Goal: Transaction & Acquisition: Book appointment/travel/reservation

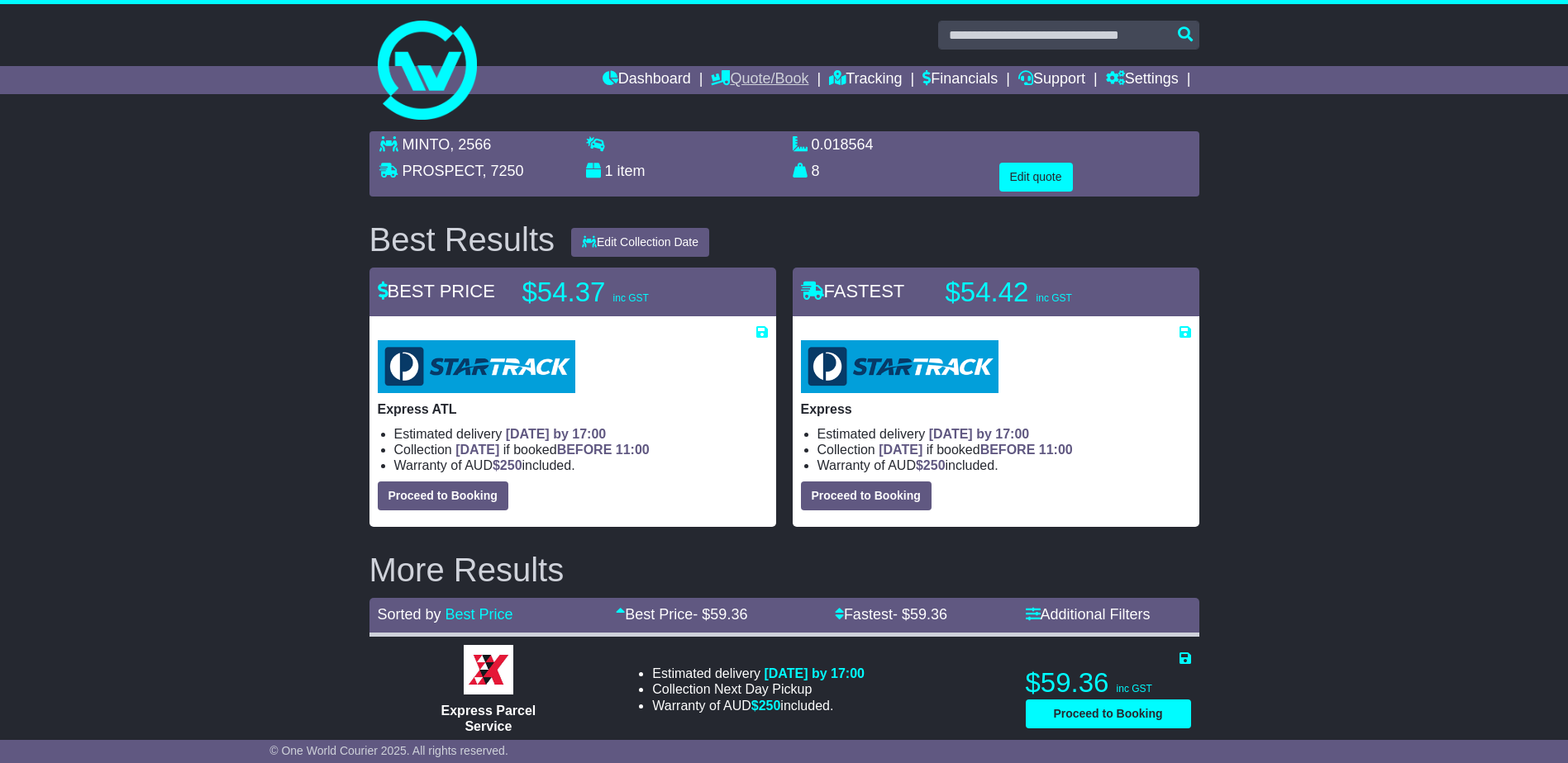
click at [751, 79] on link "Quote/Book" at bounding box center [760, 80] width 97 height 28
click at [736, 103] on link "Domestic" at bounding box center [776, 108] width 130 height 18
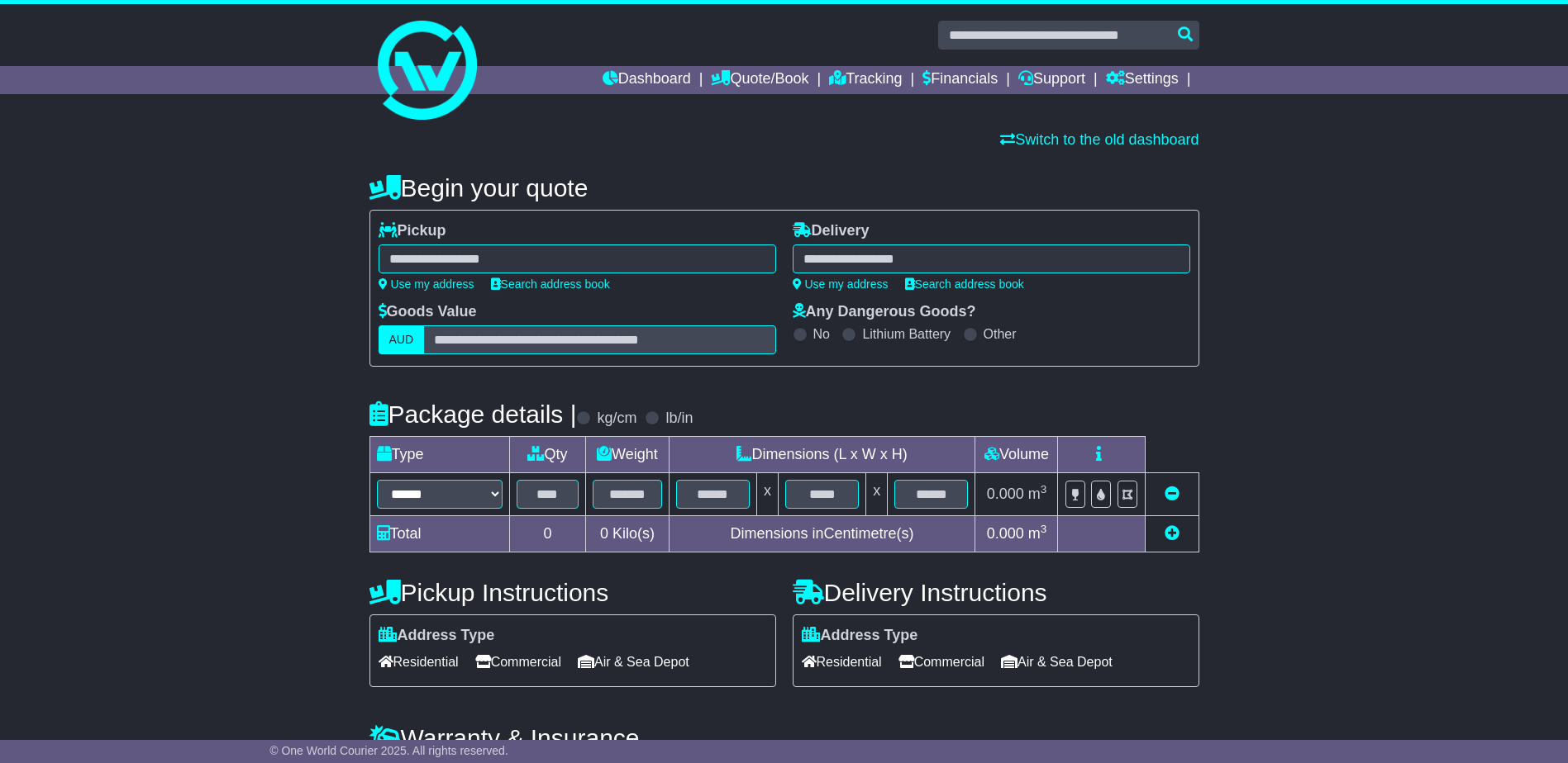
click at [193, 325] on div "**********" at bounding box center [784, 498] width 1568 height 682
click at [846, 81] on link "Tracking" at bounding box center [865, 80] width 72 height 28
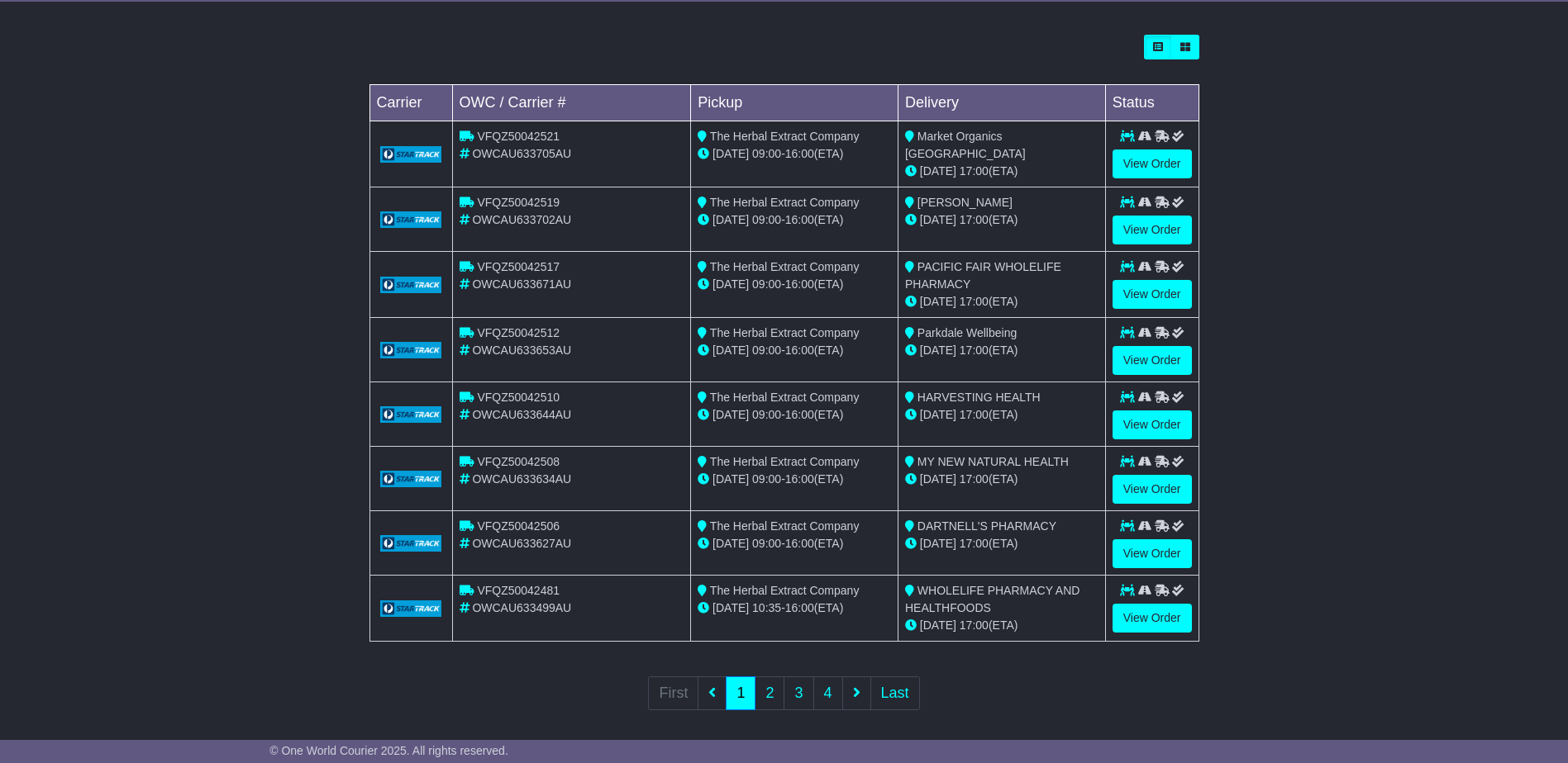
scroll to position [462, 0]
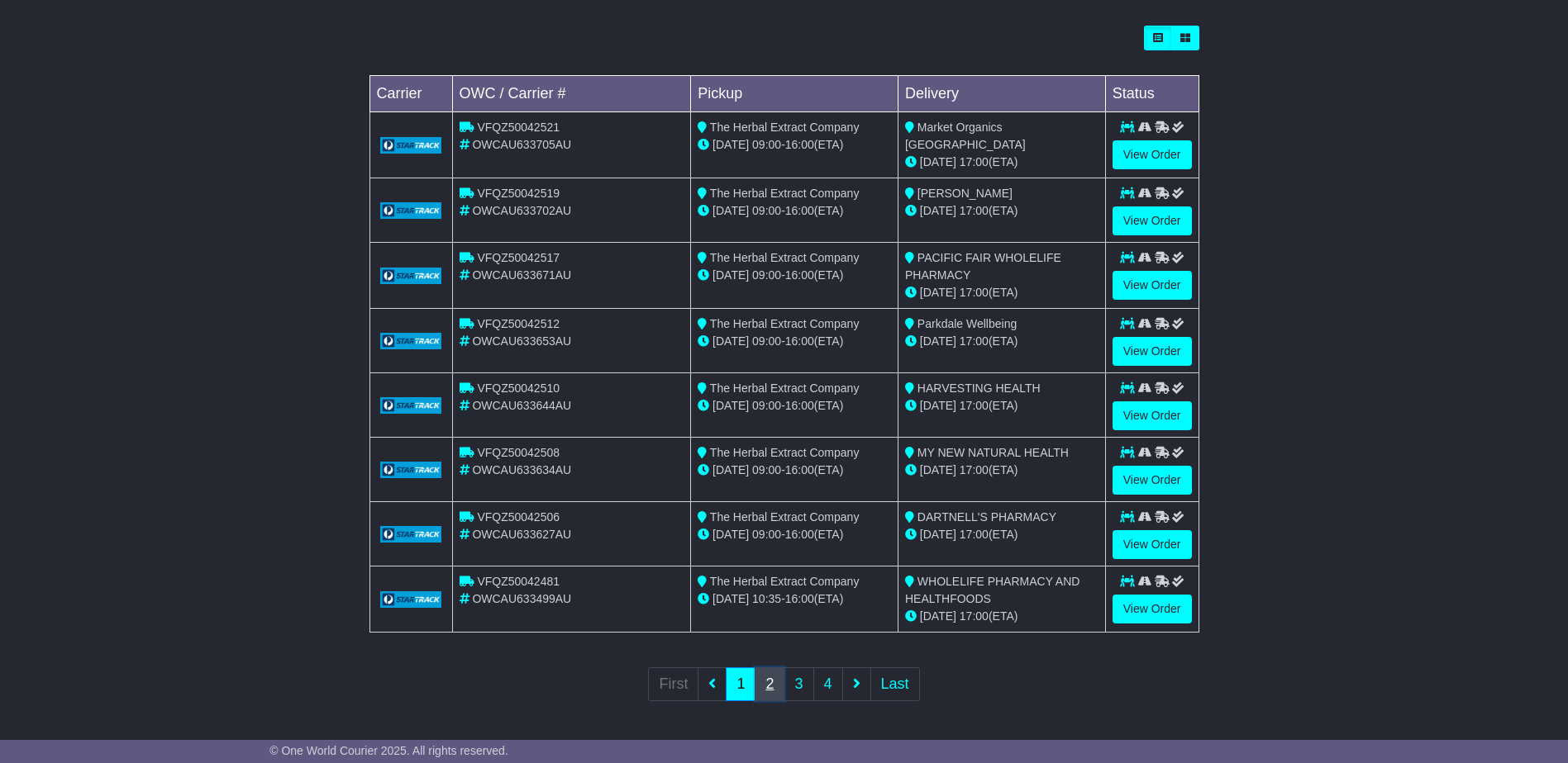
click at [774, 686] on link "2" at bounding box center [769, 684] width 29 height 34
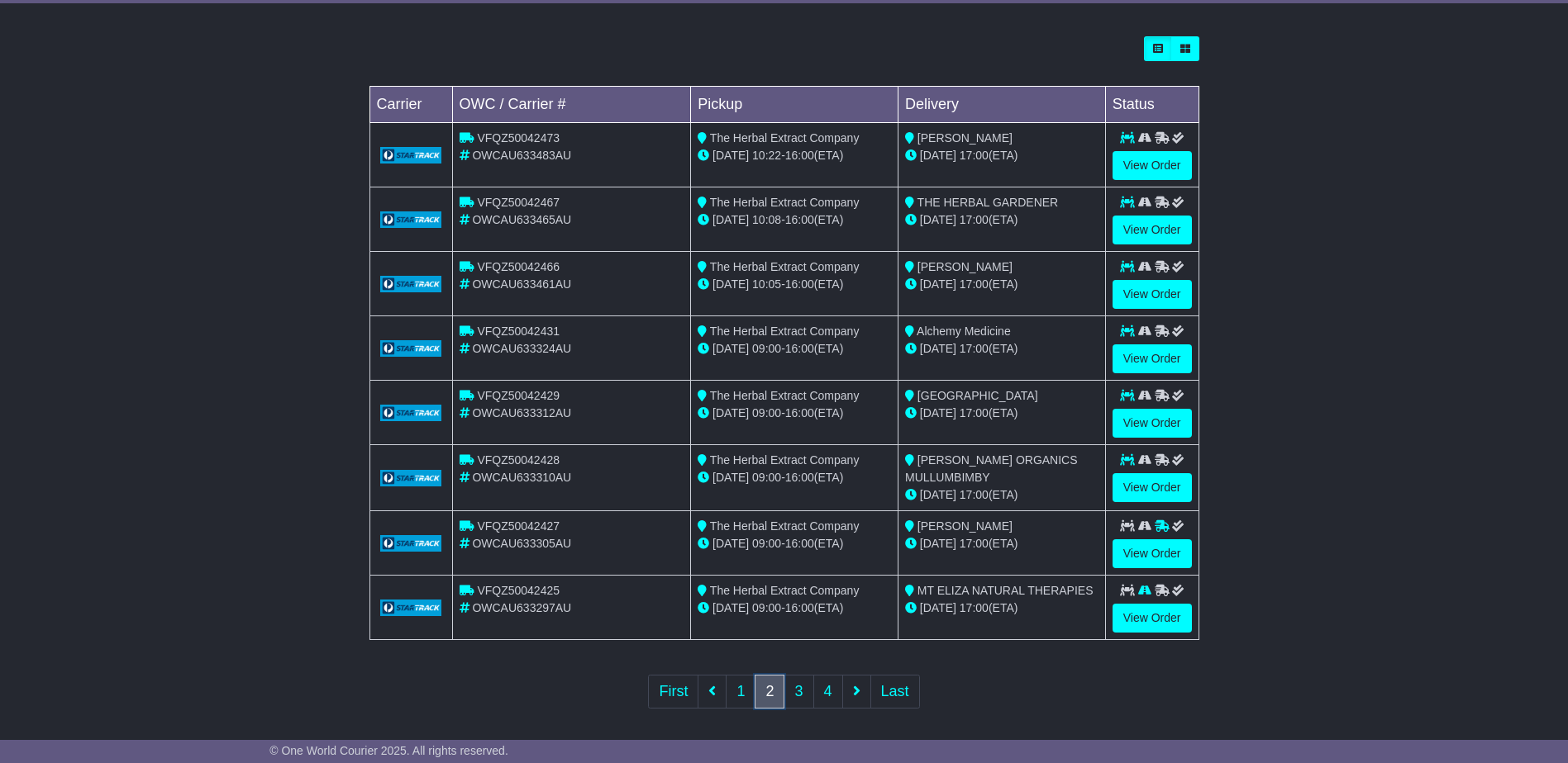
scroll to position [460, 0]
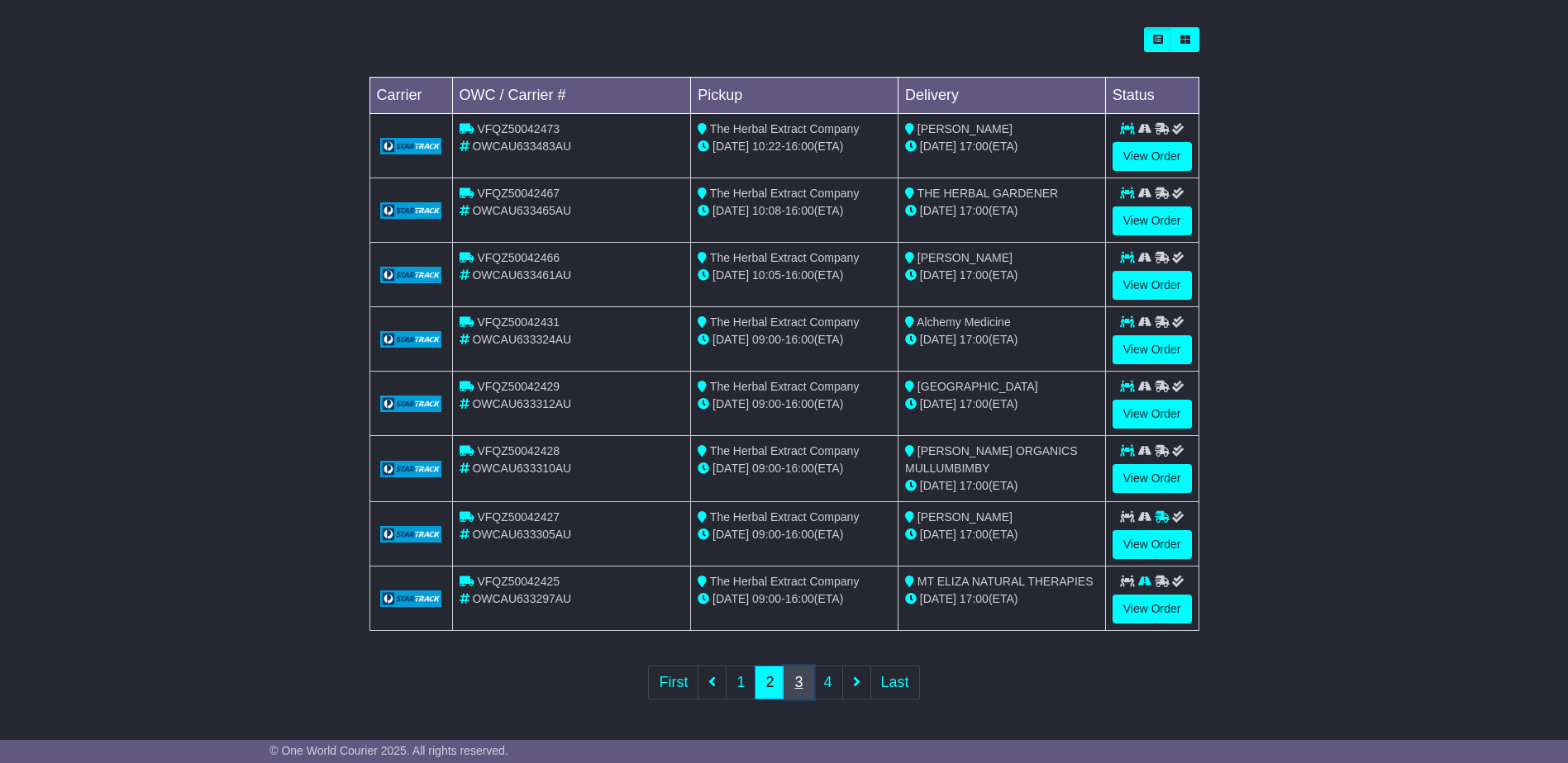
click at [795, 687] on link "3" at bounding box center [798, 682] width 29 height 34
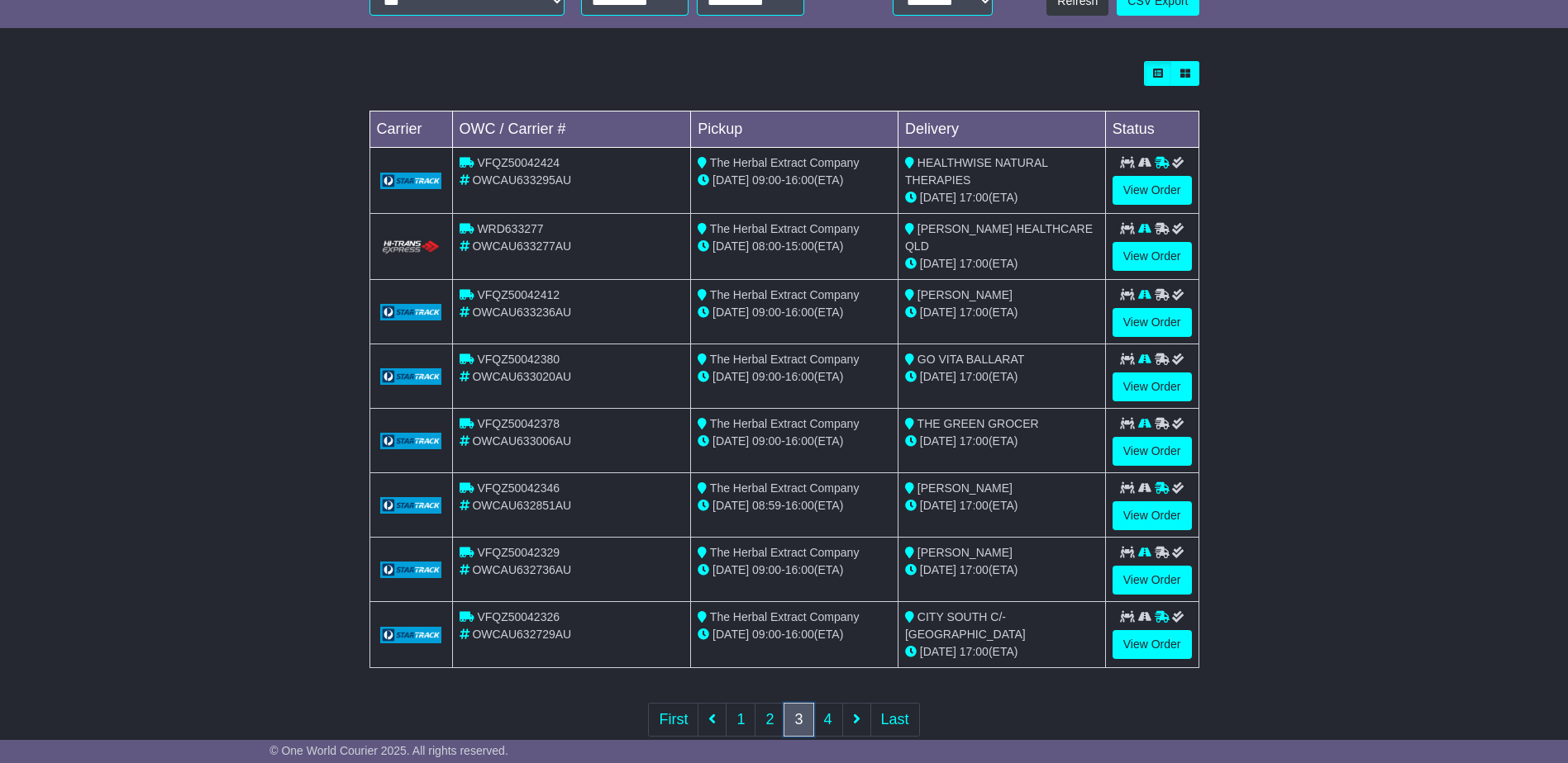
scroll to position [462, 0]
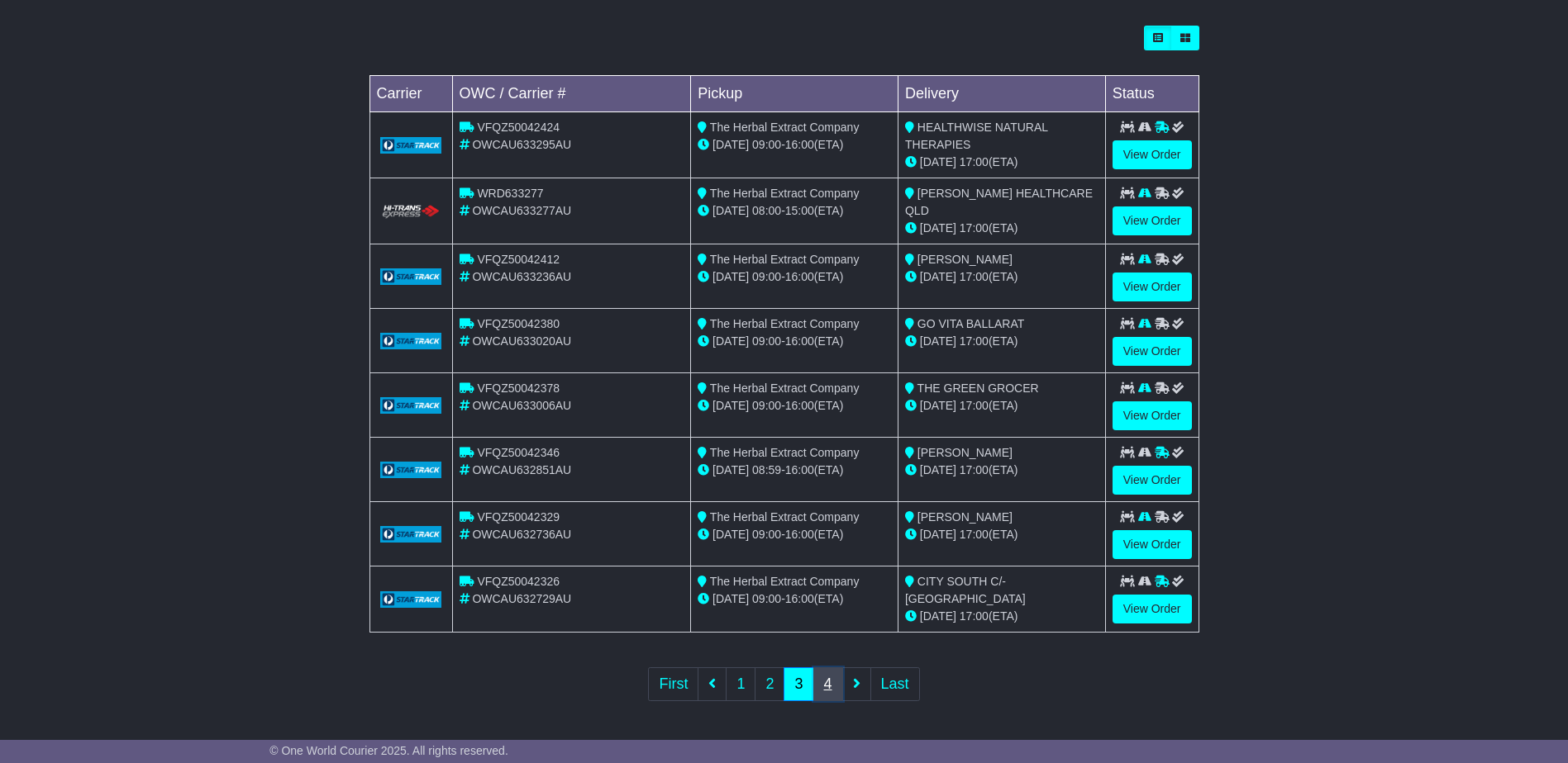
click at [826, 685] on link "4" at bounding box center [828, 684] width 29 height 34
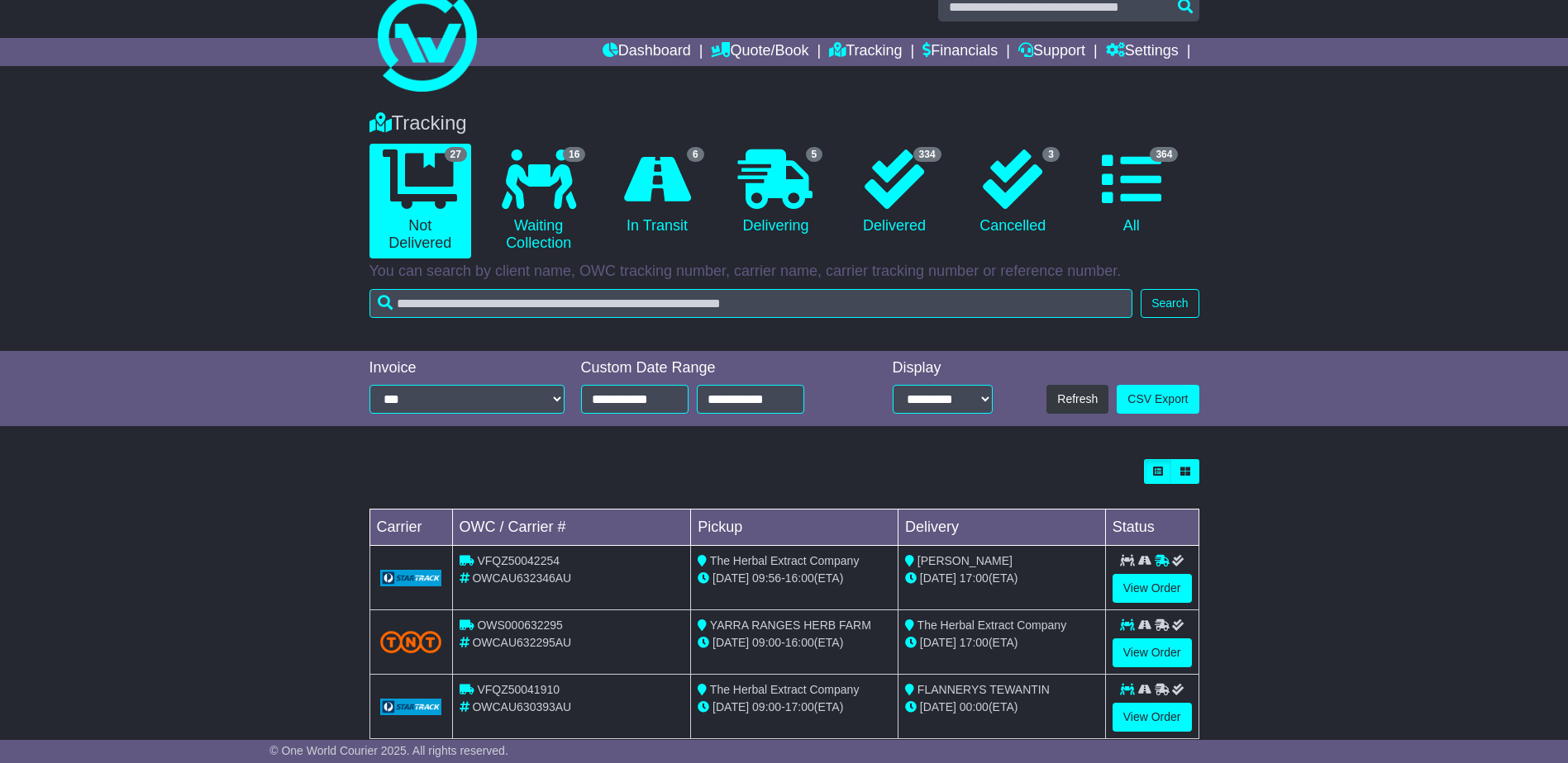
scroll to position [0, 0]
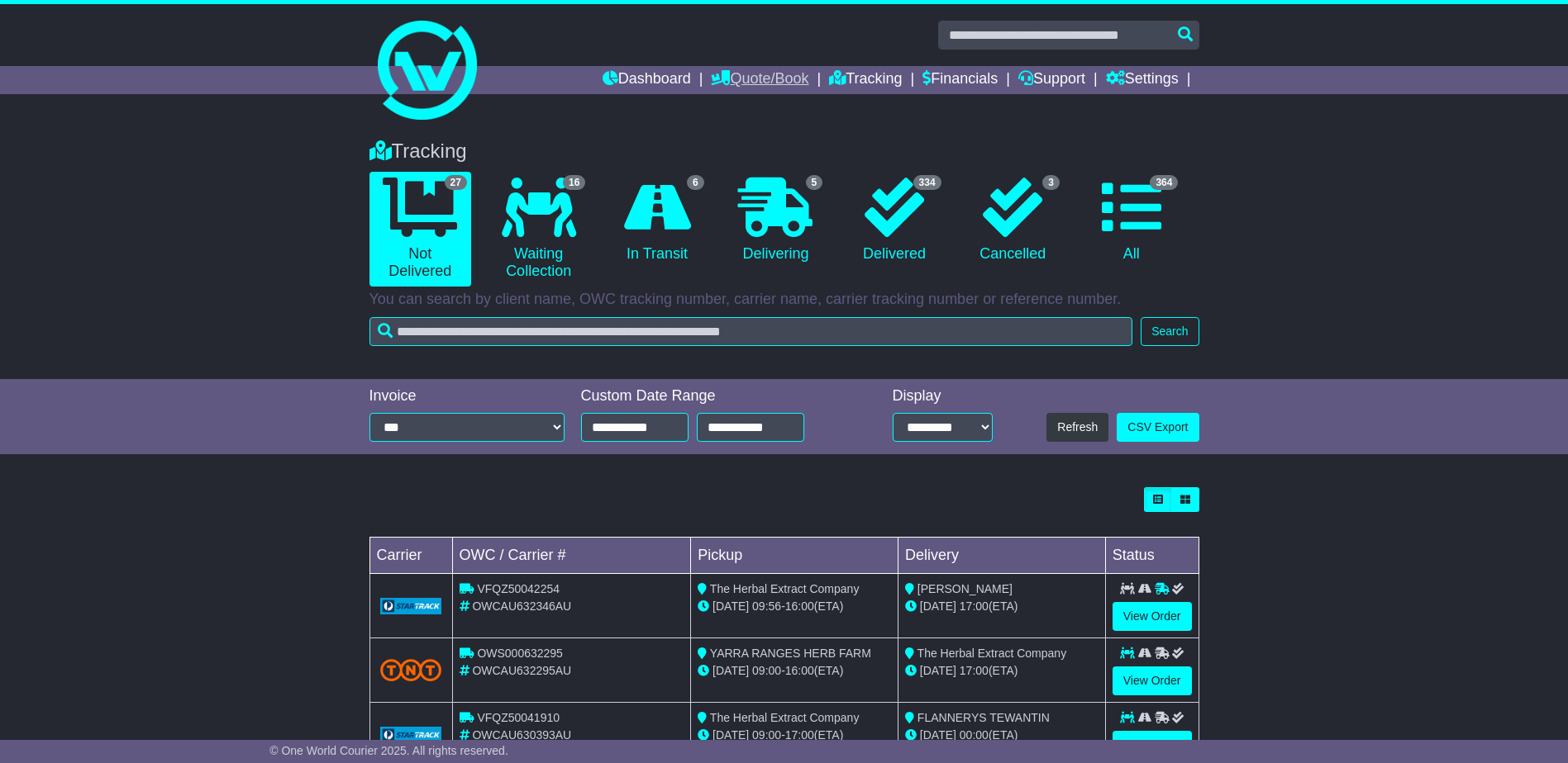
click at [770, 83] on link "Quote/Book" at bounding box center [760, 80] width 97 height 28
click at [740, 105] on link "Domestic" at bounding box center [776, 108] width 130 height 18
